Goal: Task Accomplishment & Management: Manage account settings

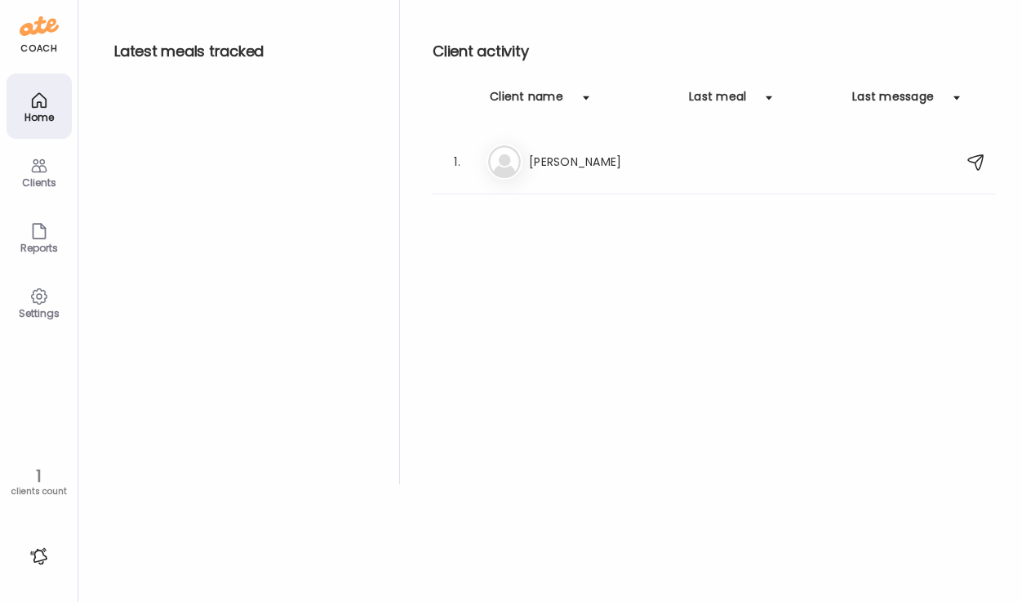
click at [56, 172] on div "Clients" at bounding box center [39, 171] width 65 height 65
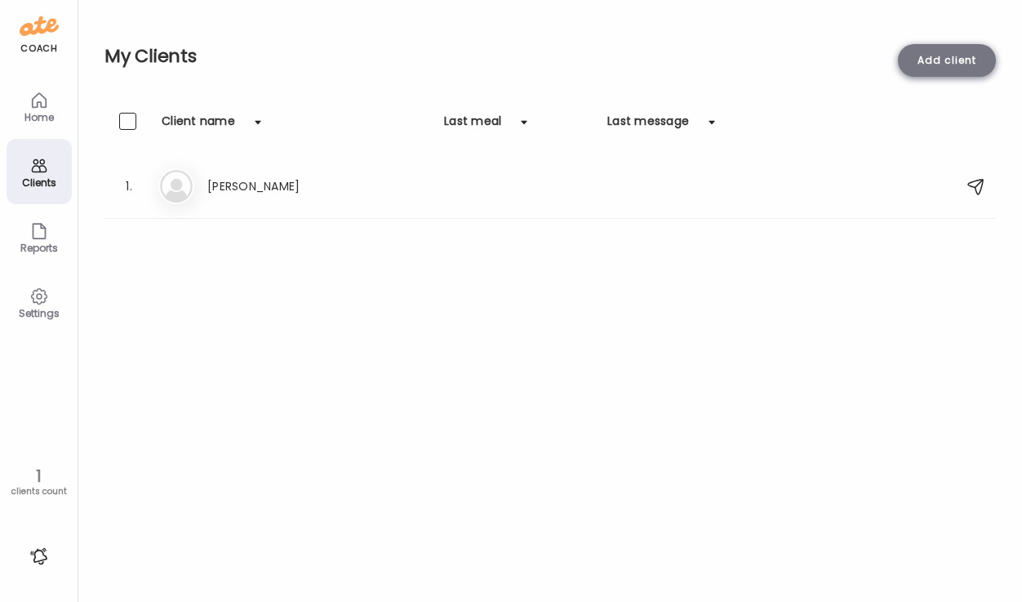
click at [956, 58] on div "Add client" at bounding box center [947, 60] width 98 height 33
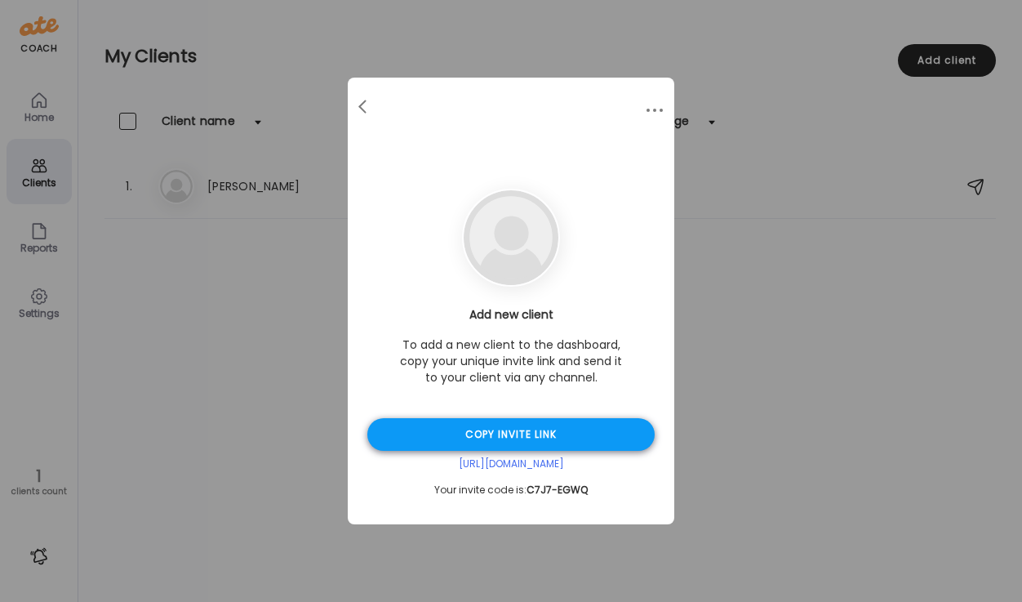
click at [528, 441] on div "Copy invite link" at bounding box center [510, 434] width 287 height 33
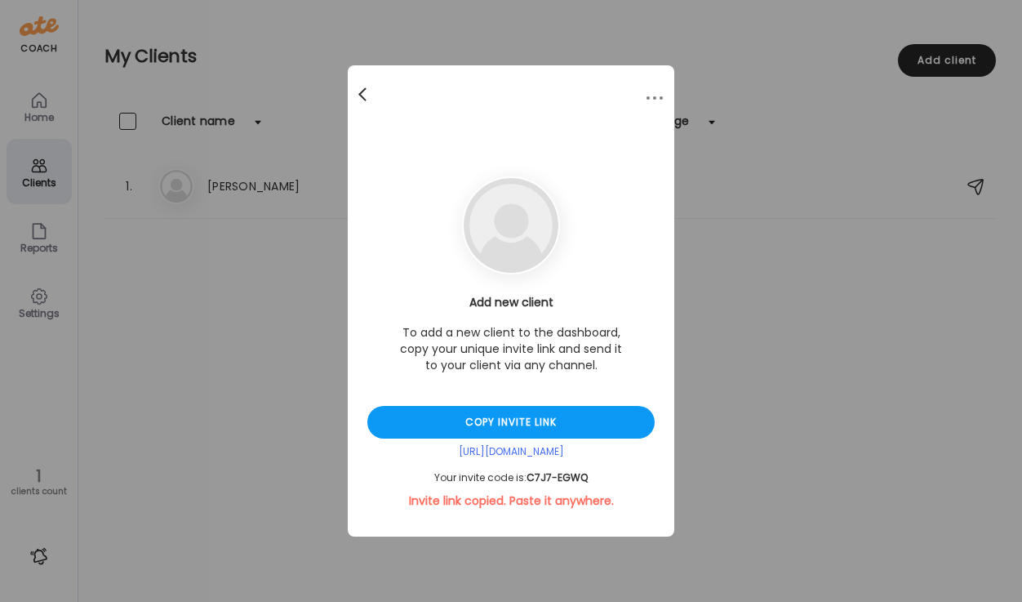
click at [361, 95] on span at bounding box center [363, 91] width 8 height 8
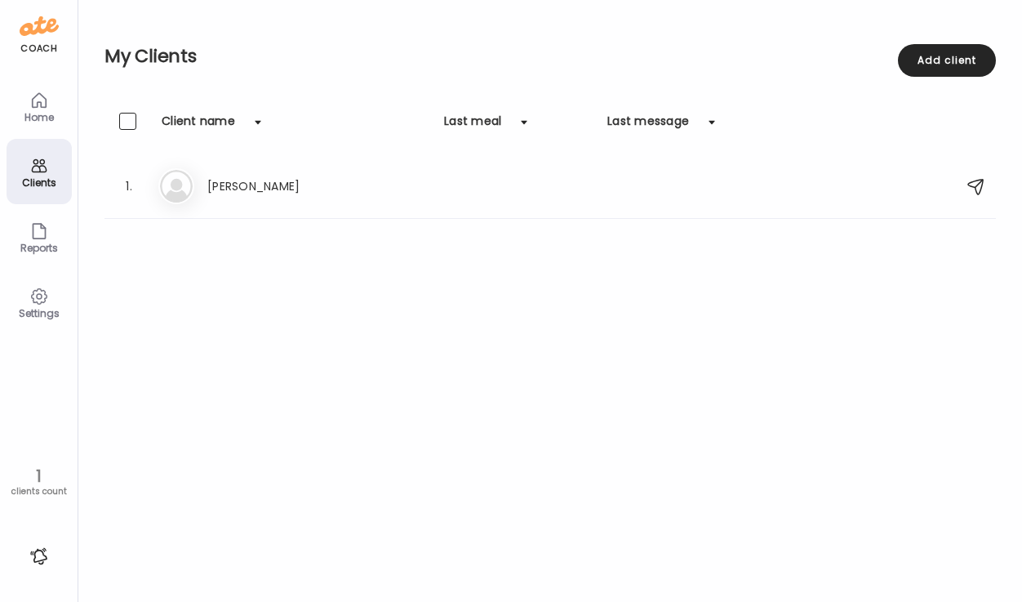
click at [343, 237] on div "Clients Client name Last meal Last message 1. Al [PERSON_NAME]" at bounding box center [551, 355] width 892 height 484
click at [227, 176] on h3 "[PERSON_NAME]" at bounding box center [279, 186] width 144 height 20
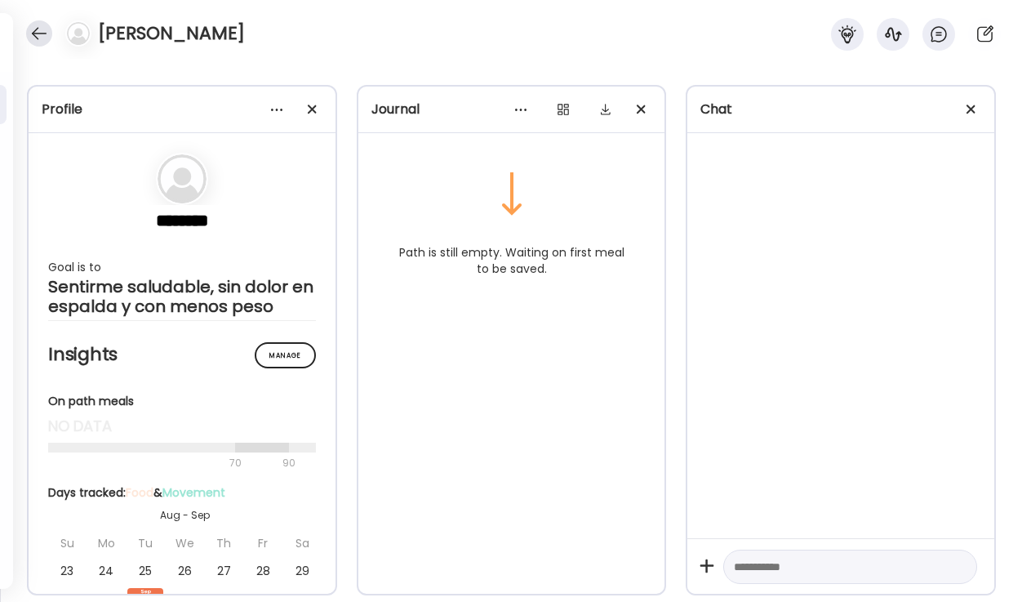
click at [37, 34] on div at bounding box center [39, 33] width 26 height 26
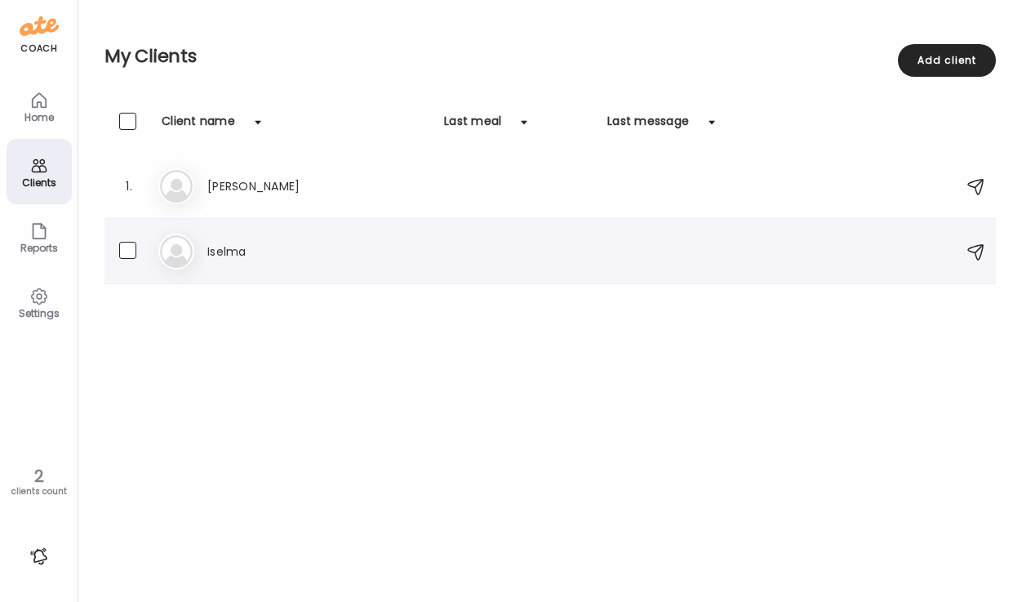
click at [280, 246] on h3 "Iselma" at bounding box center [279, 252] width 144 height 20
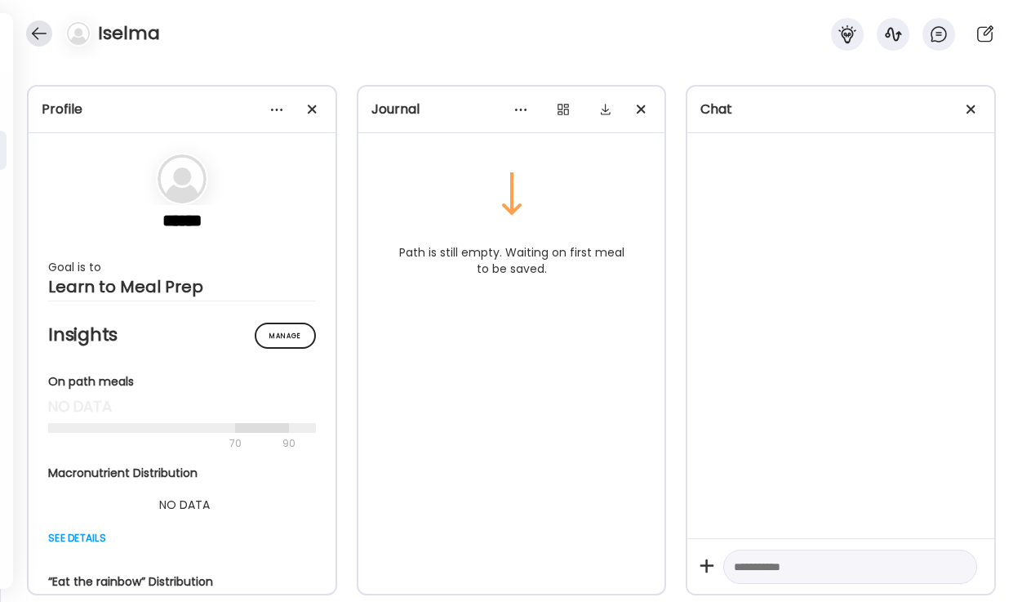
click at [47, 33] on div at bounding box center [39, 33] width 26 height 26
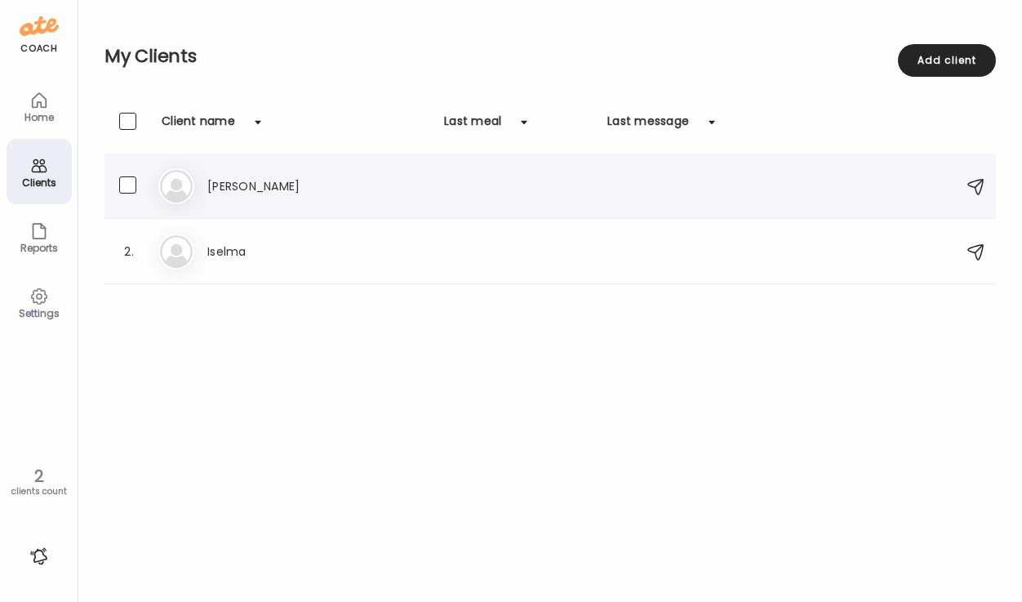
click at [247, 186] on h3 "[PERSON_NAME]" at bounding box center [279, 186] width 144 height 20
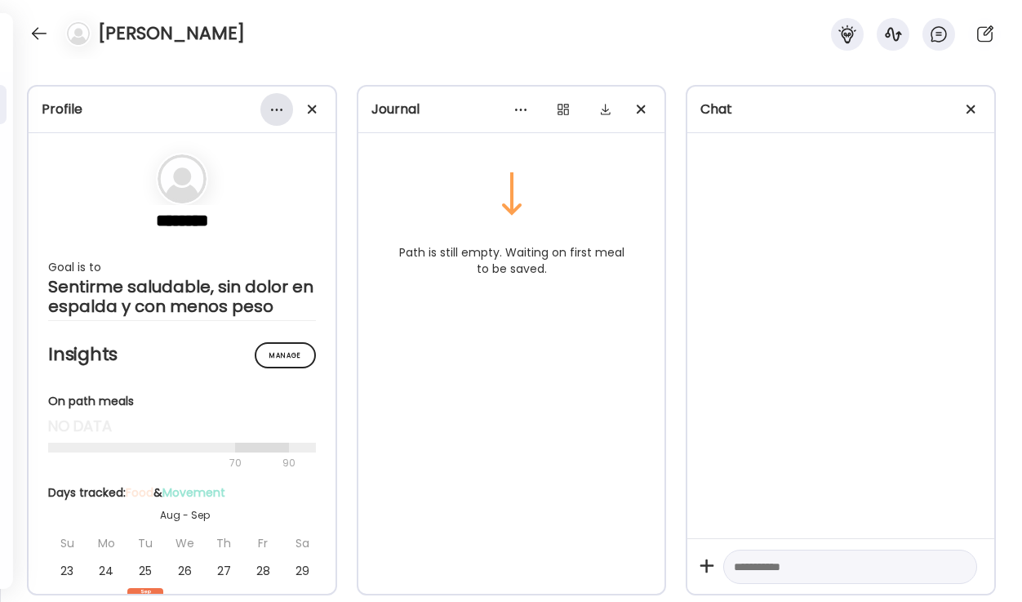
click at [277, 112] on div at bounding box center [277, 109] width 33 height 33
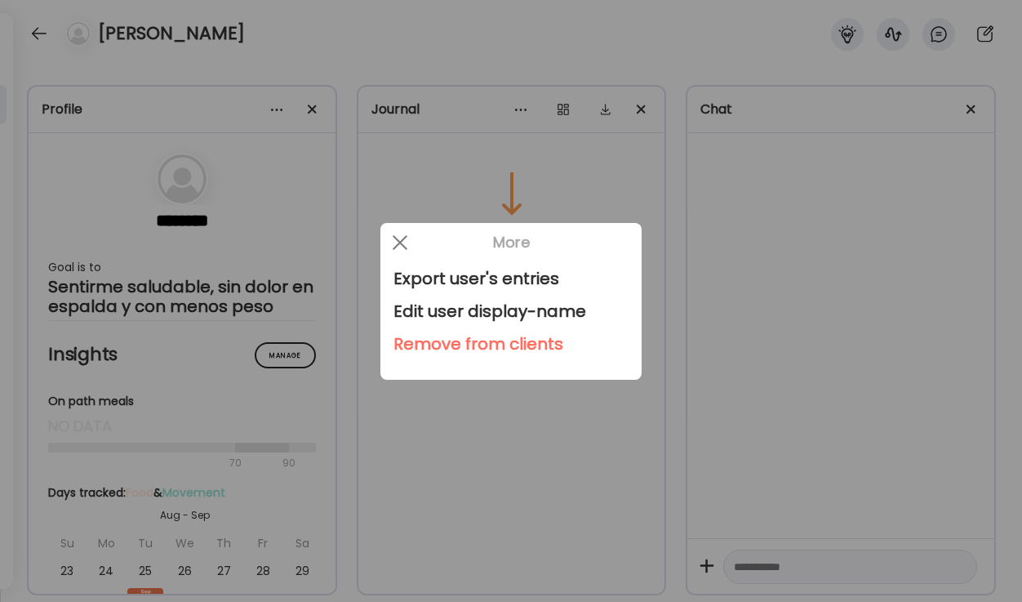
click at [528, 459] on div at bounding box center [511, 301] width 1022 height 602
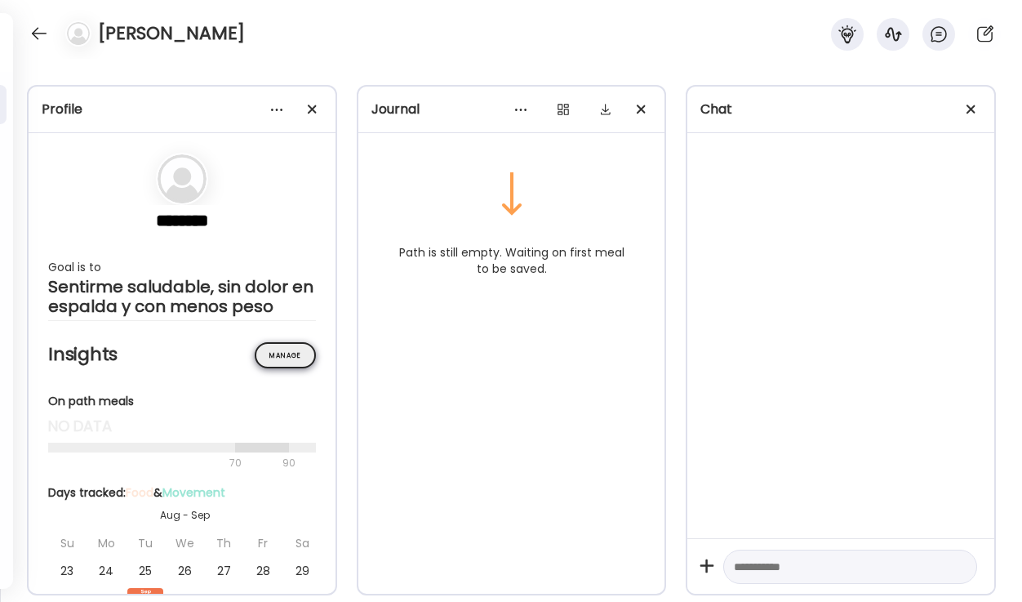
click at [272, 368] on div "Manage" at bounding box center [285, 355] width 61 height 26
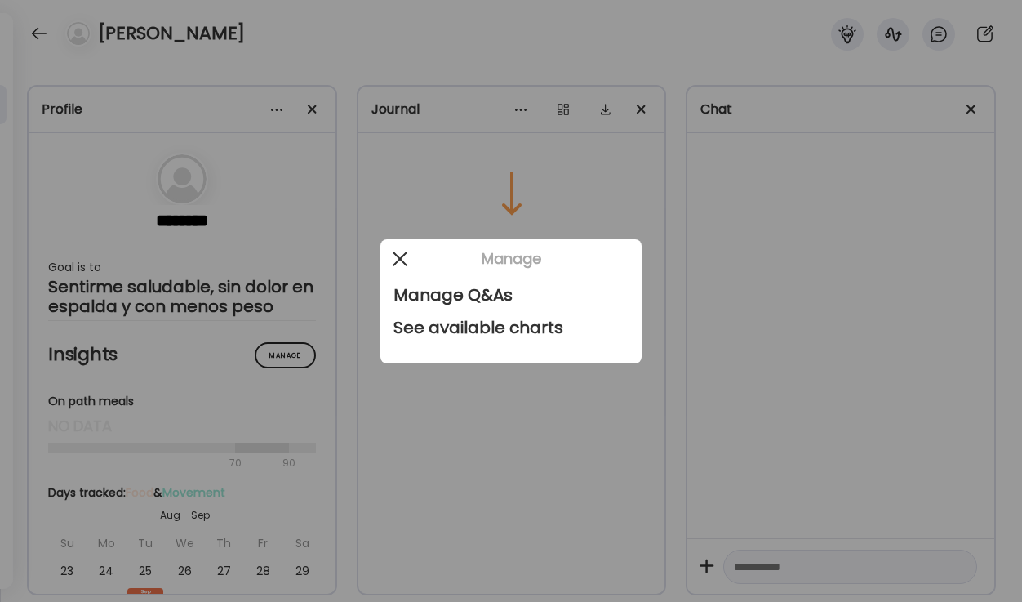
click at [405, 255] on div at bounding box center [400, 259] width 33 height 33
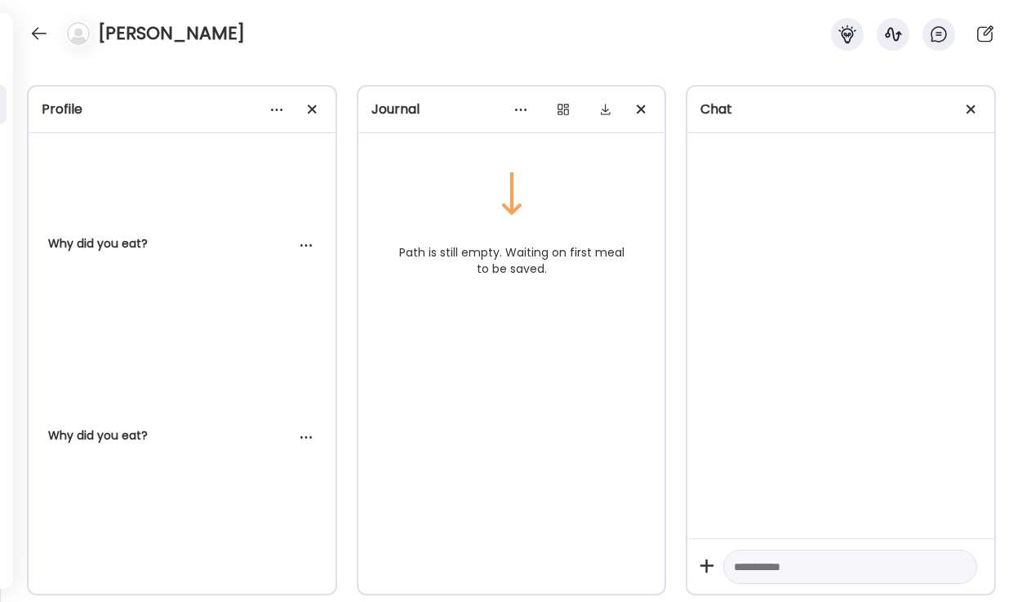
scroll to position [1423, 0]
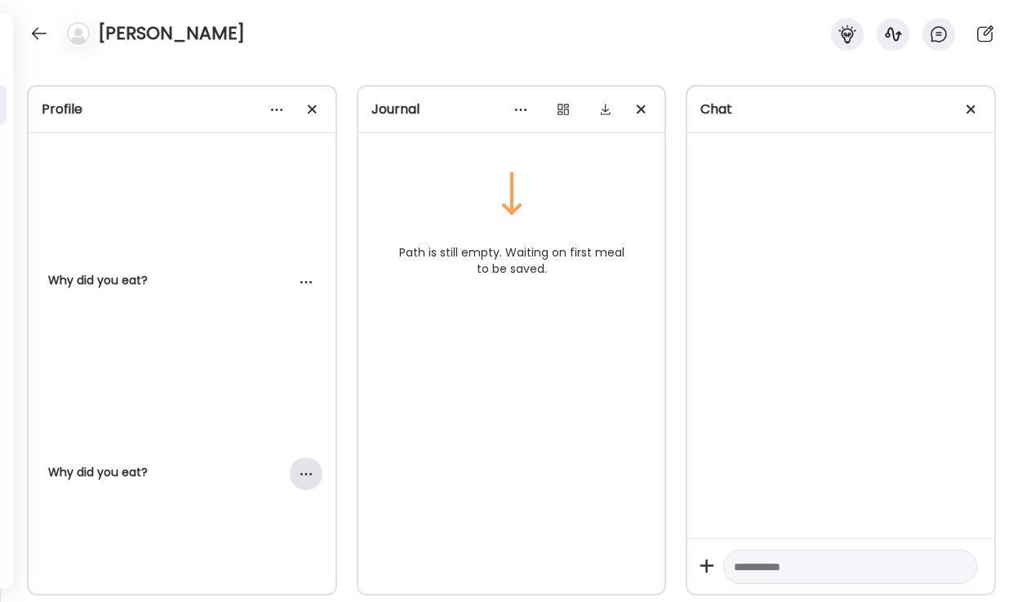
click at [302, 490] on div at bounding box center [306, 473] width 33 height 33
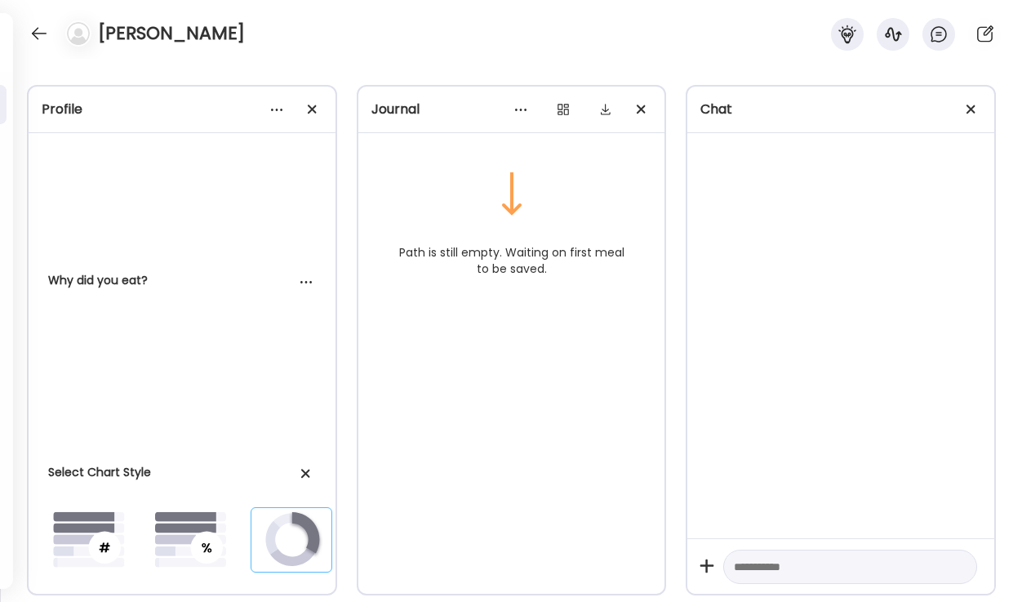
click at [302, 490] on div at bounding box center [306, 473] width 33 height 33
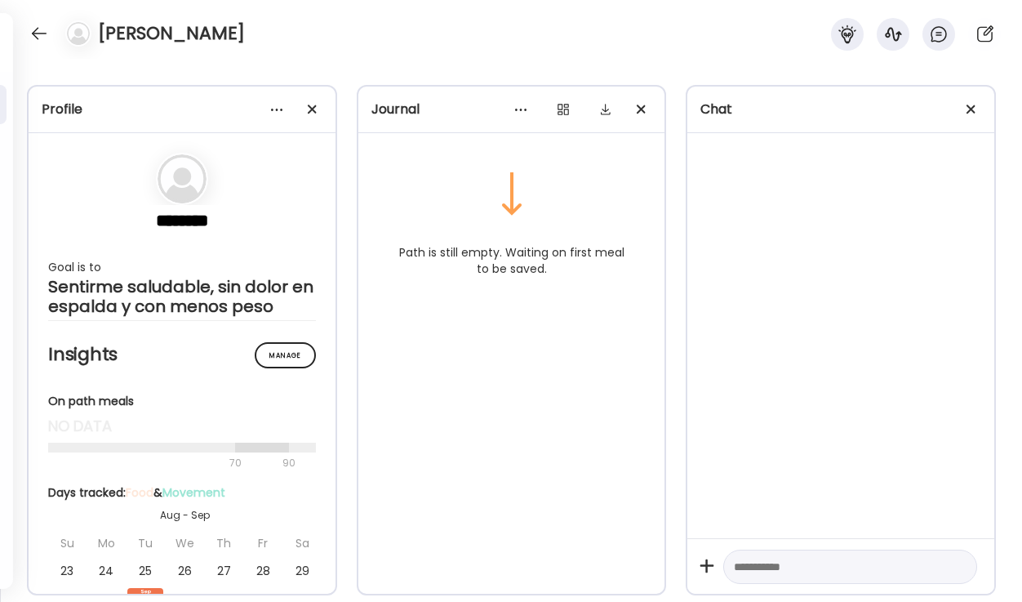
scroll to position [0, 0]
